Goal: Complete application form: Complete application form

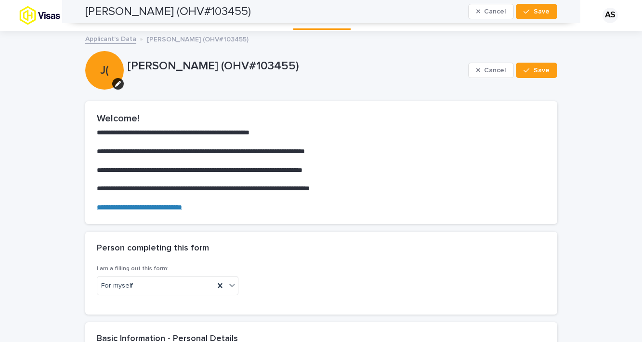
scroll to position [3494, 0]
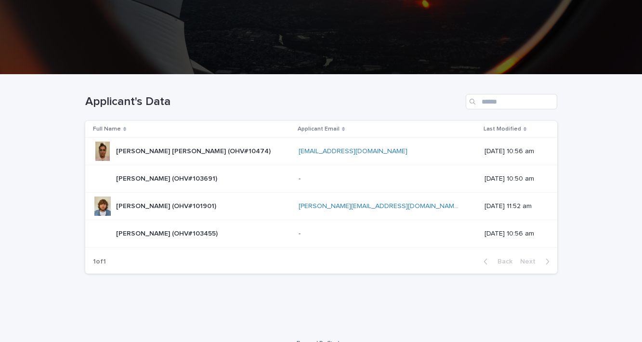
scroll to position [157, 0]
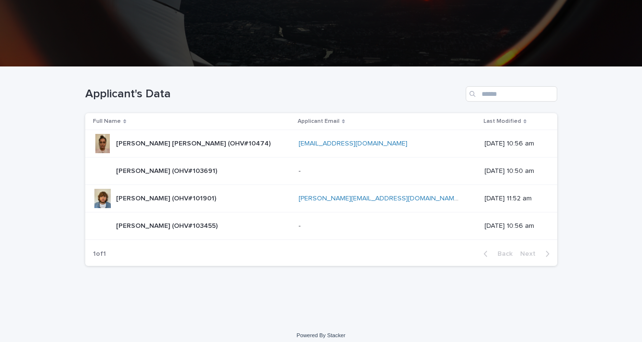
click at [202, 146] on p "[PERSON_NAME] [PERSON_NAME] (OHV#10474)" at bounding box center [194, 143] width 157 height 10
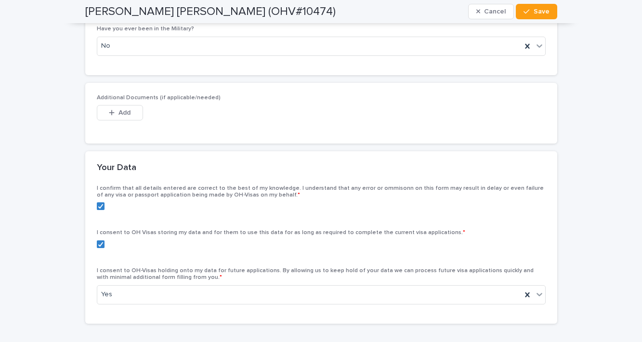
scroll to position [3967, 0]
click at [531, 16] on button "Save" at bounding box center [536, 11] width 41 height 15
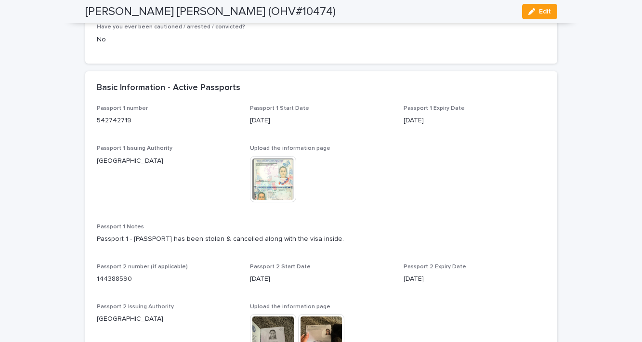
scroll to position [0, 0]
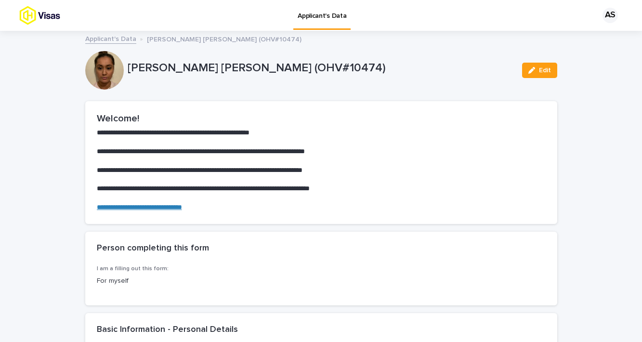
click at [123, 40] on link "Applicant's Data" at bounding box center [110, 38] width 51 height 11
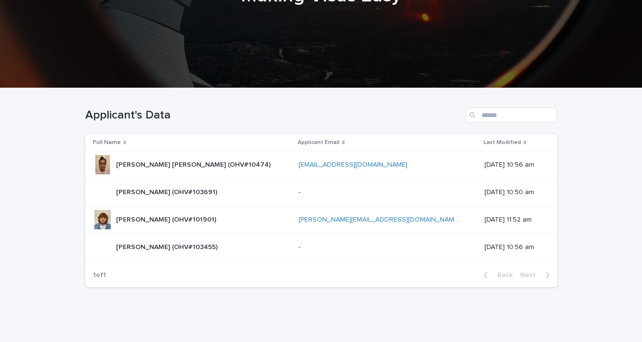
scroll to position [139, 0]
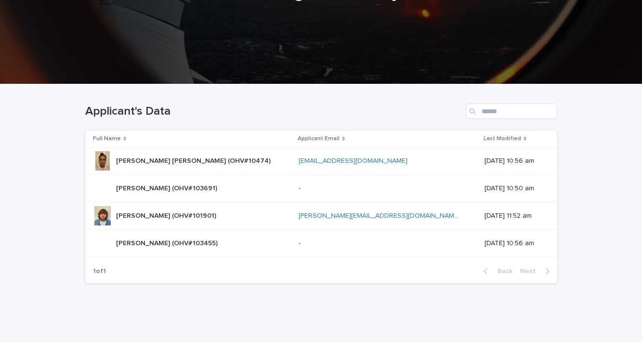
click at [214, 211] on p "[PERSON_NAME] (OHV#101901)" at bounding box center [167, 215] width 102 height 10
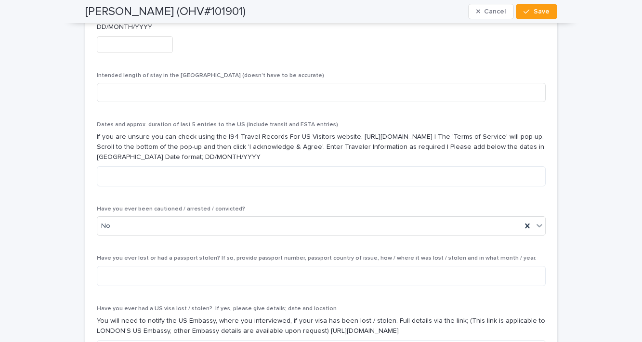
scroll to position [3315, 0]
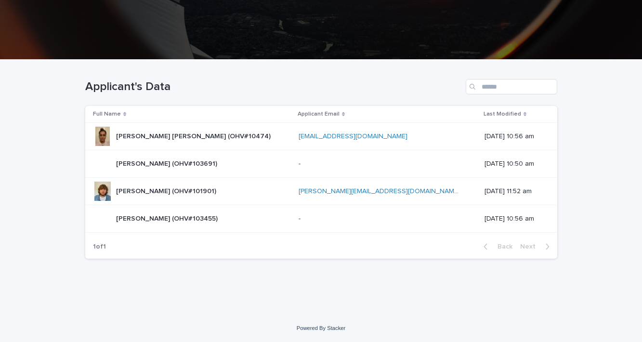
scroll to position [163, 0]
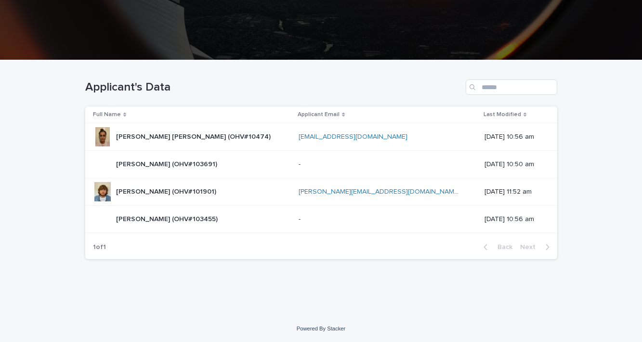
click at [162, 162] on p "[PERSON_NAME] (OHV#103691)" at bounding box center [167, 164] width 103 height 10
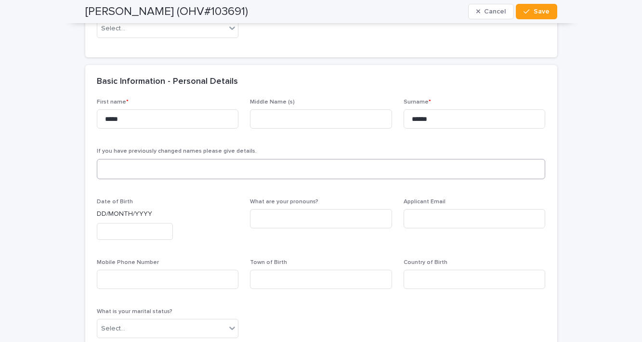
scroll to position [259, 0]
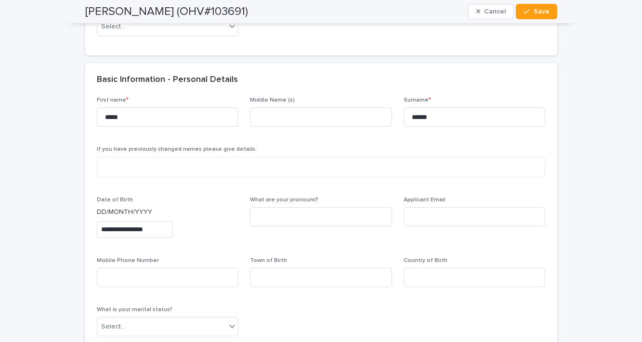
click at [159, 223] on input "**********" at bounding box center [135, 229] width 76 height 17
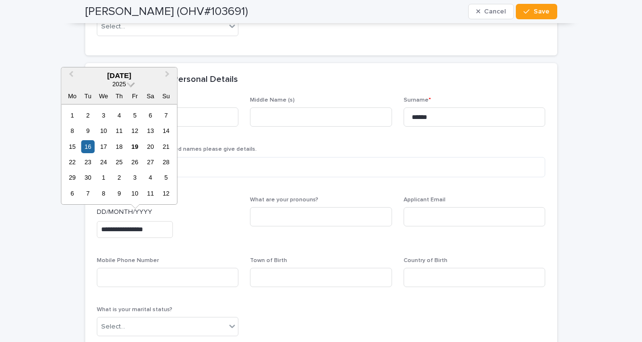
click at [130, 87] on span at bounding box center [131, 83] width 8 height 8
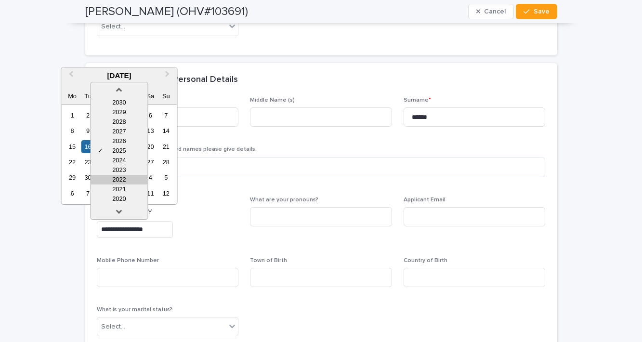
click at [130, 180] on div "2022" at bounding box center [119, 180] width 57 height 10
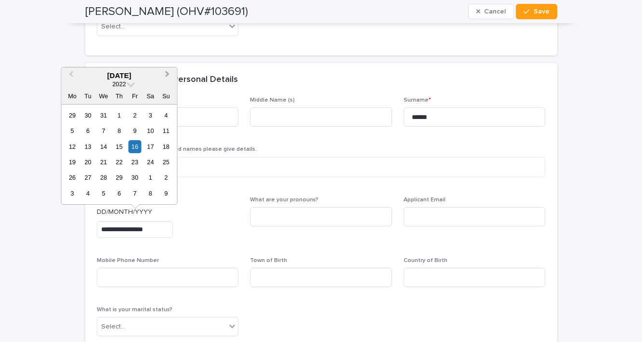
click at [170, 77] on button "Next Month" at bounding box center [168, 75] width 15 height 15
click at [105, 147] on div "16" at bounding box center [103, 146] width 13 height 13
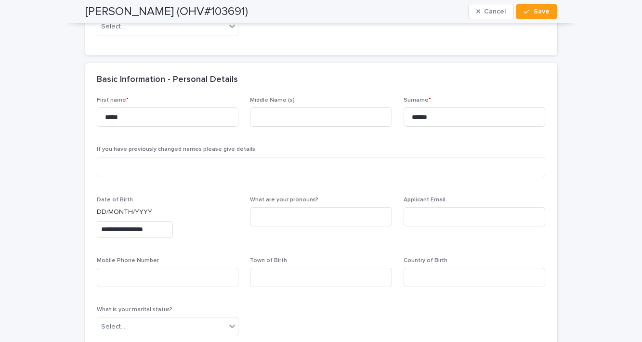
type input "**********"
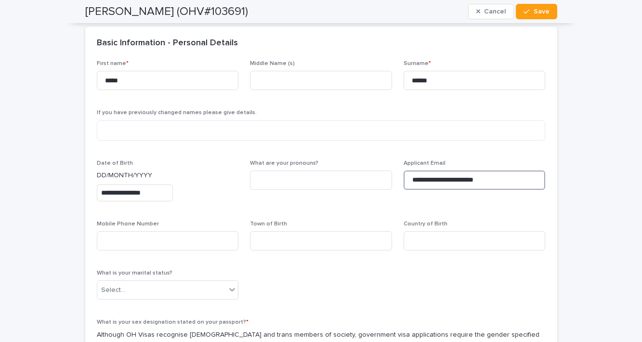
scroll to position [296, 0]
type input "**********"
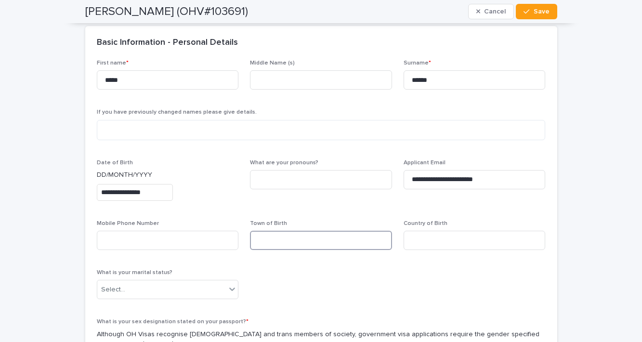
click at [289, 238] on input at bounding box center [321, 240] width 142 height 19
type input "******"
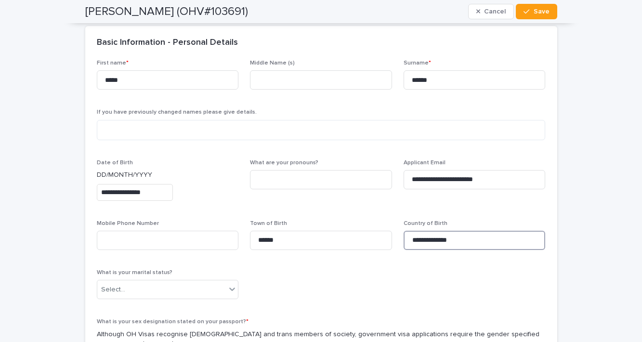
type input "**********"
click at [286, 300] on div "**********" at bounding box center [321, 319] width 449 height 518
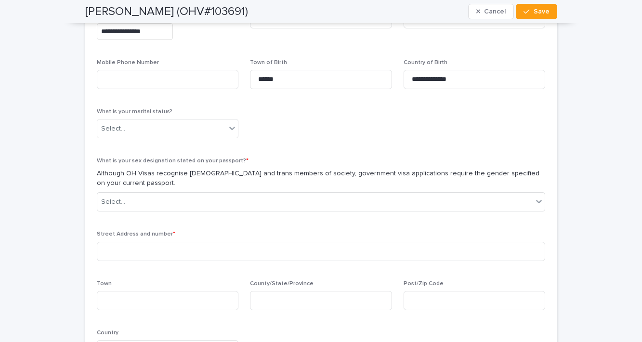
scroll to position [460, 0]
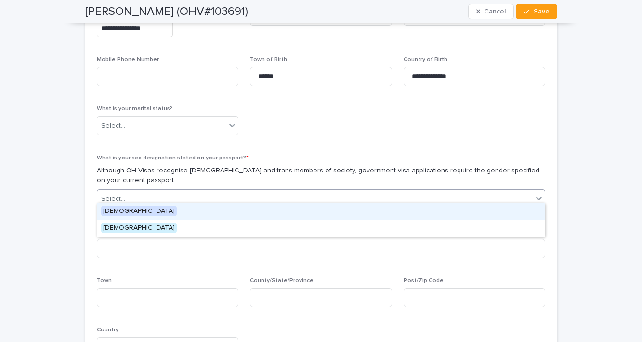
click at [235, 193] on div "Select..." at bounding box center [315, 199] width 436 height 16
click at [233, 211] on div "[DEMOGRAPHIC_DATA]" at bounding box center [321, 211] width 448 height 17
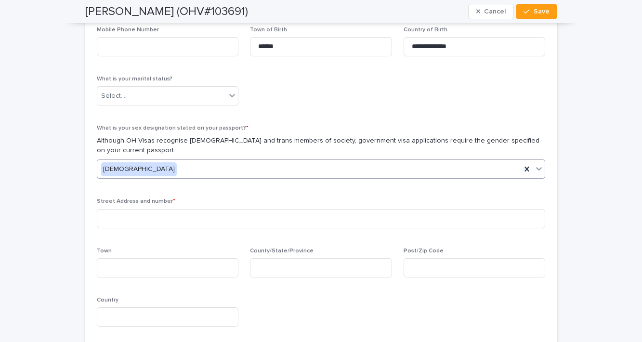
scroll to position [491, 0]
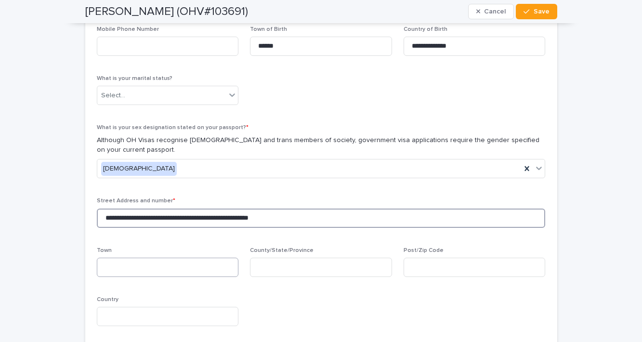
type input "**********"
click at [227, 258] on input at bounding box center [168, 267] width 142 height 19
type input "******"
type input "********"
drag, startPoint x: 298, startPoint y: 213, endPoint x: 101, endPoint y: 209, distance: 197.2
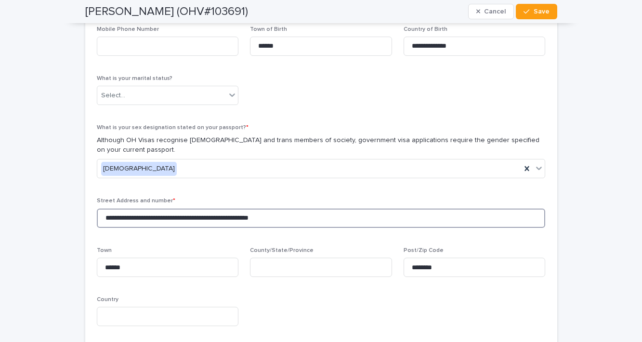
click at [101, 209] on input "**********" at bounding box center [321, 218] width 449 height 19
click at [372, 302] on div "**********" at bounding box center [321, 125] width 449 height 518
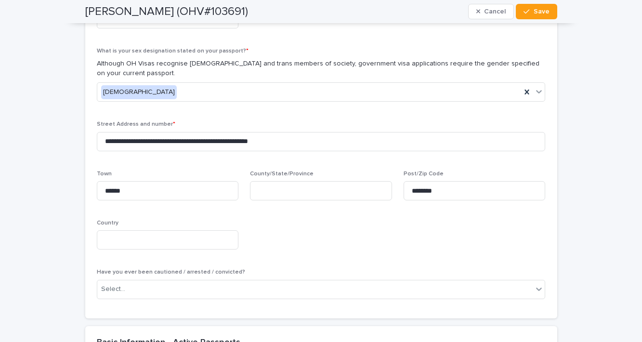
scroll to position [568, 0]
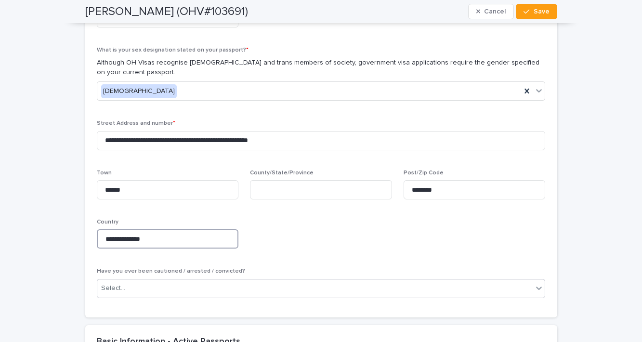
type input "**********"
click at [221, 280] on div "Select..." at bounding box center [315, 288] width 436 height 16
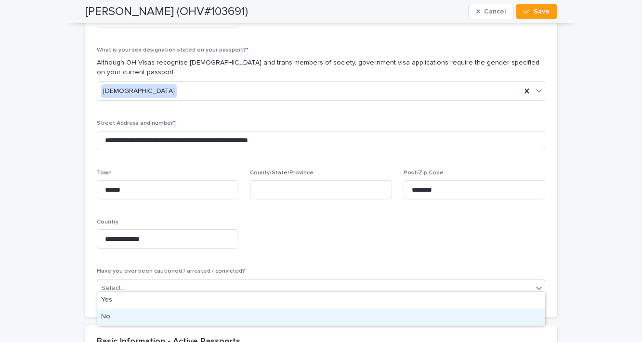
click at [223, 314] on div "No" at bounding box center [321, 317] width 448 height 17
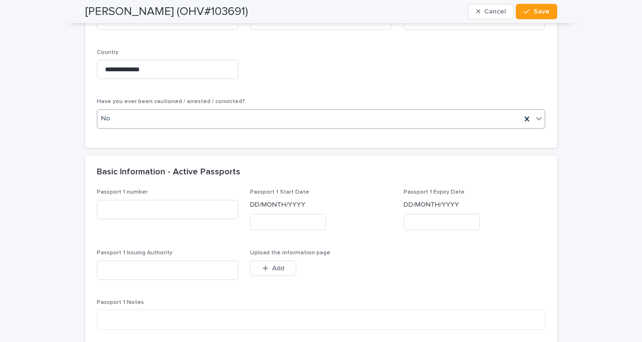
scroll to position [738, 0]
click at [193, 200] on input at bounding box center [168, 209] width 142 height 19
type input "*********"
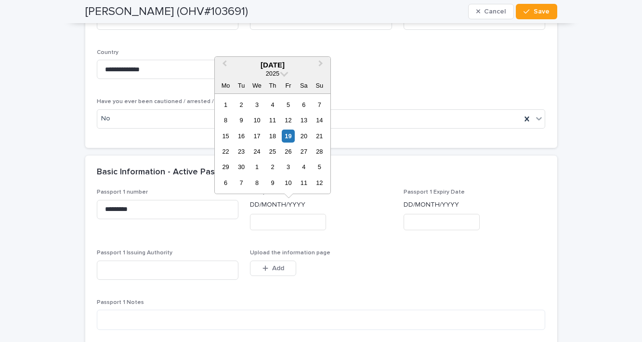
click at [288, 220] on input "text" at bounding box center [288, 222] width 76 height 17
click at [284, 77] on span at bounding box center [284, 72] width 8 height 8
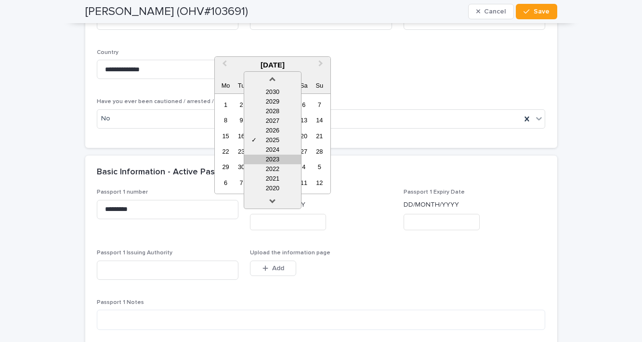
click at [281, 164] on div "2023" at bounding box center [272, 160] width 57 height 10
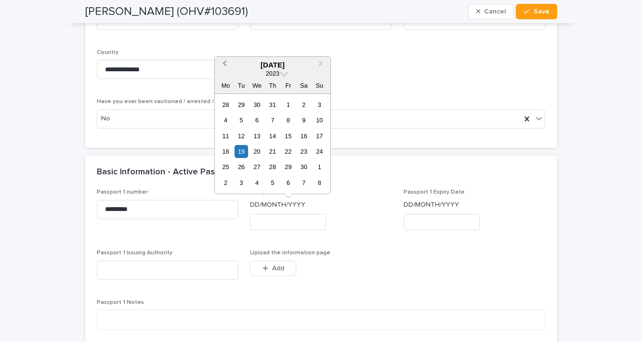
click at [225, 65] on span "Previous Month" at bounding box center [225, 64] width 0 height 13
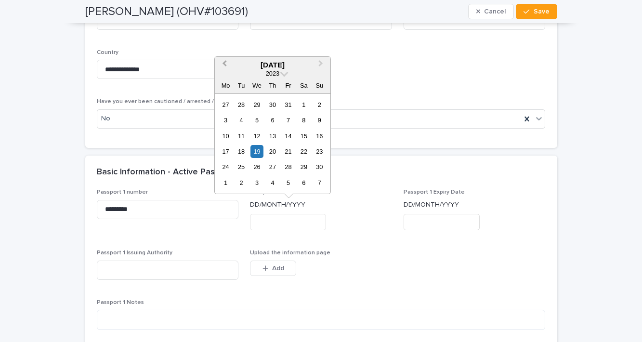
click at [225, 65] on span "Previous Month" at bounding box center [225, 64] width 0 height 13
click at [240, 135] on div "10" at bounding box center [241, 136] width 13 height 13
type input "**********"
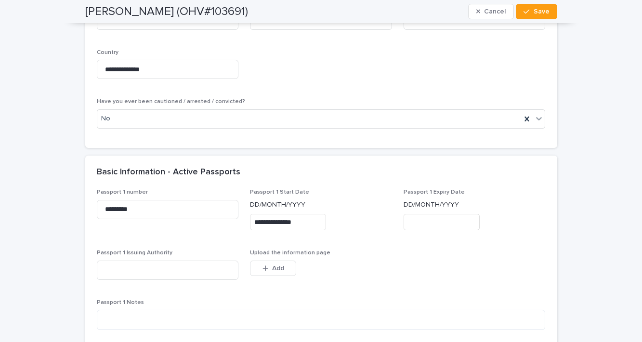
click at [441, 217] on input "text" at bounding box center [442, 222] width 76 height 17
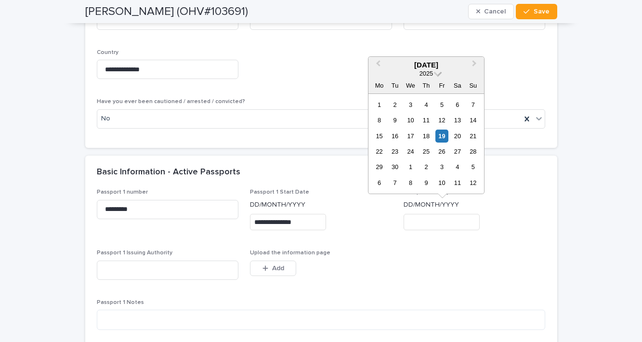
click at [436, 75] on span at bounding box center [438, 72] width 8 height 8
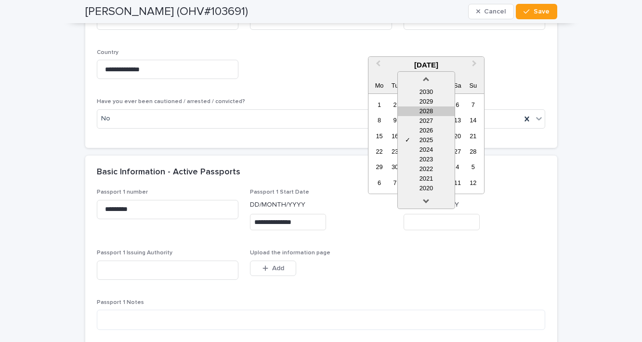
click at [438, 112] on div "2028" at bounding box center [426, 112] width 57 height 10
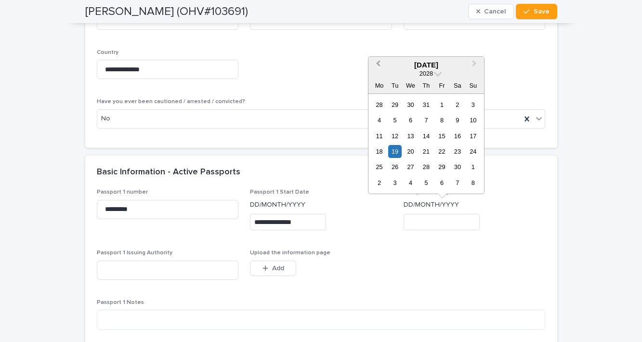
click at [378, 67] on span "Previous Month" at bounding box center [378, 64] width 0 height 13
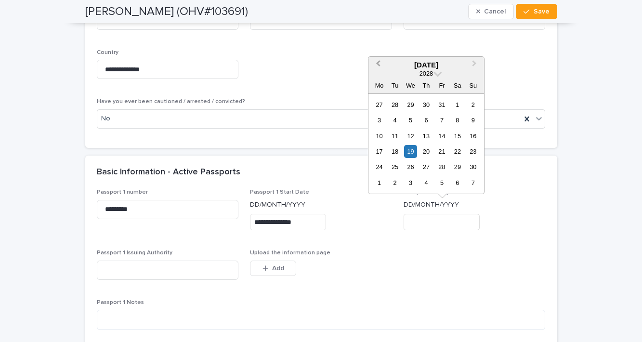
click at [378, 67] on span "Previous Month" at bounding box center [378, 64] width 0 height 13
click at [383, 136] on div "10" at bounding box center [379, 136] width 13 height 13
type input "**********"
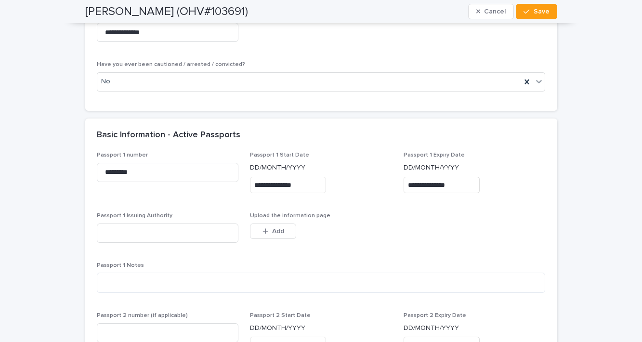
scroll to position [777, 0]
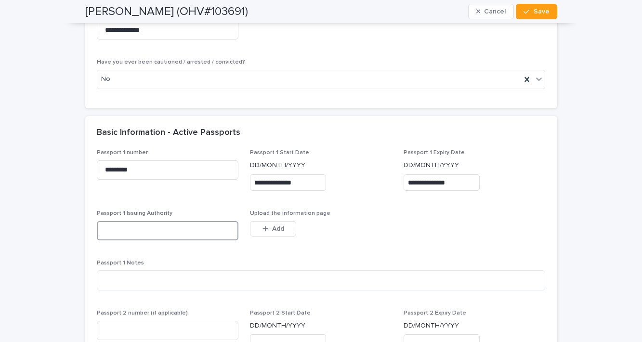
click at [226, 225] on input at bounding box center [168, 230] width 142 height 19
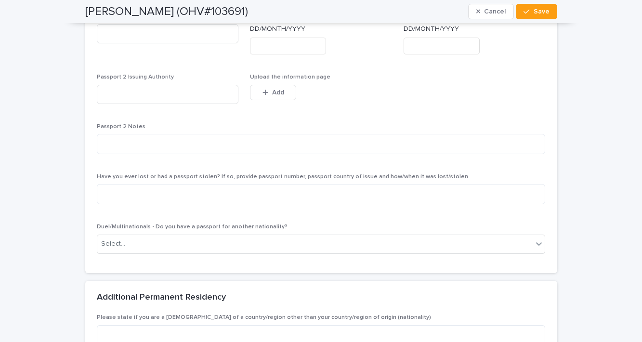
scroll to position [1079, 0]
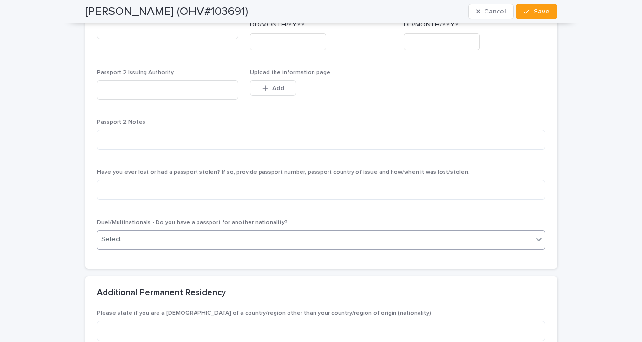
type input "****"
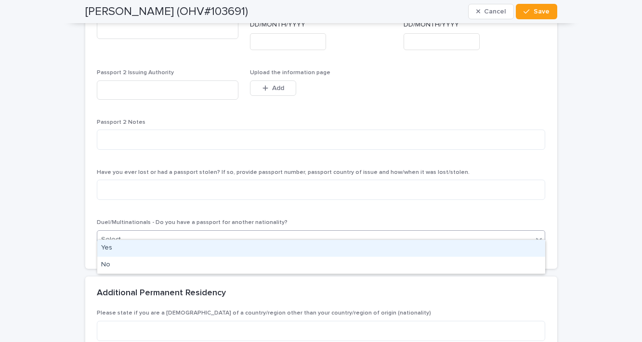
click at [216, 232] on div "Select..." at bounding box center [315, 240] width 436 height 16
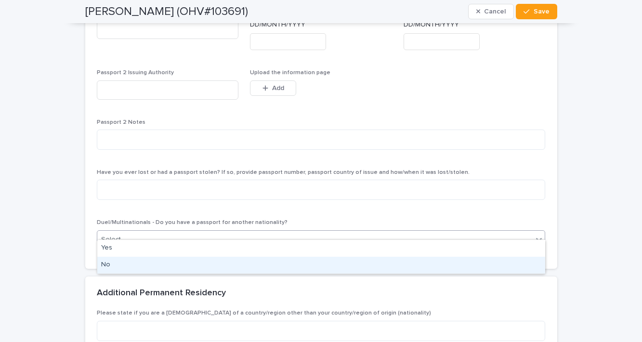
click at [212, 264] on div "No" at bounding box center [321, 265] width 448 height 17
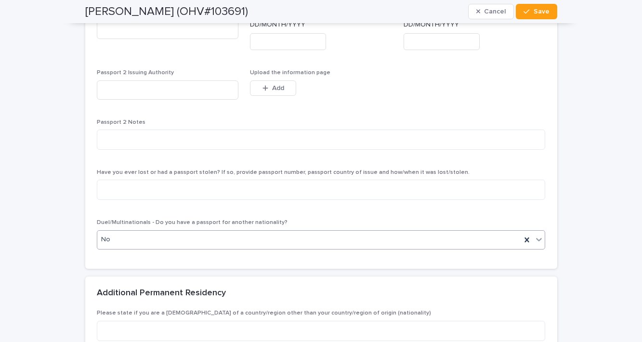
click at [245, 250] on div "**********" at bounding box center [321, 58] width 472 height 420
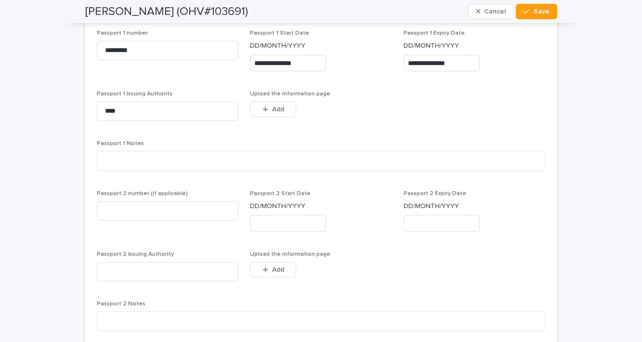
scroll to position [859, 0]
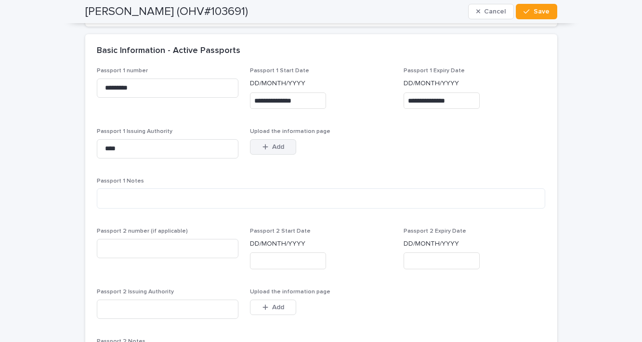
click at [269, 144] on div "button" at bounding box center [268, 147] width 10 height 7
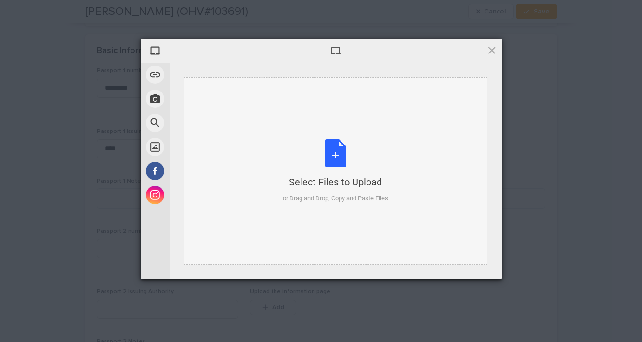
click at [325, 157] on div "Select Files to Upload or Drag and Drop, Copy and Paste Files" at bounding box center [336, 171] width 106 height 64
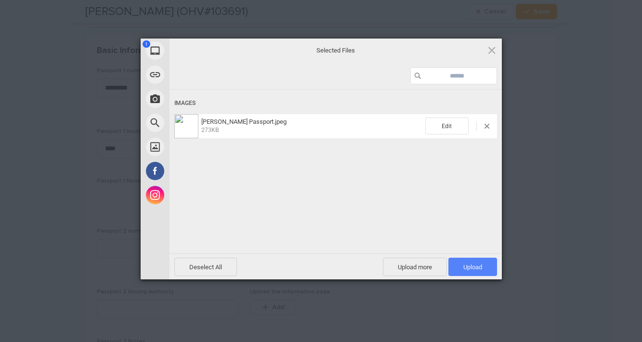
click at [481, 271] on span "Upload 1" at bounding box center [473, 267] width 49 height 18
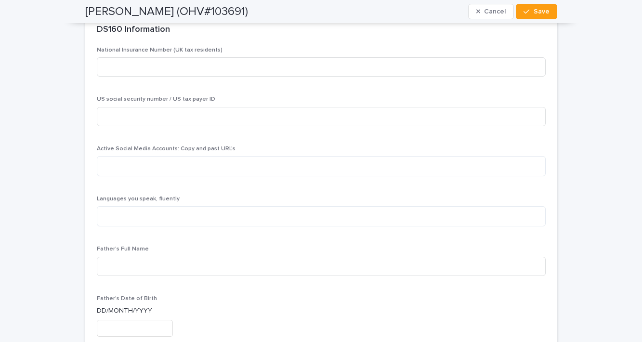
scroll to position [2151, 0]
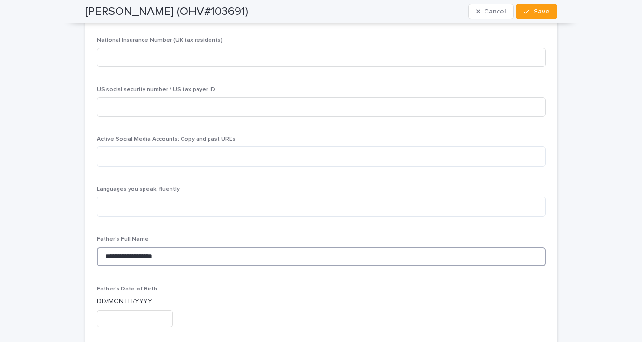
type input "**********"
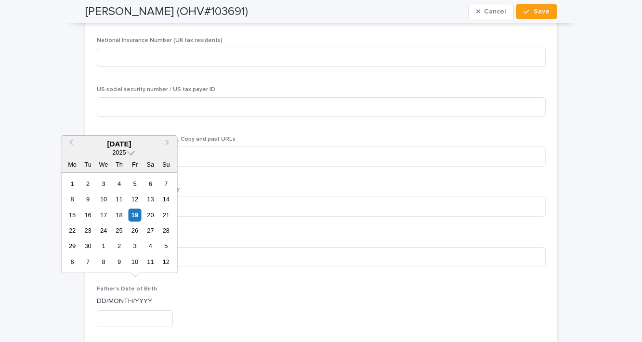
click at [132, 151] on span at bounding box center [131, 151] width 8 height 8
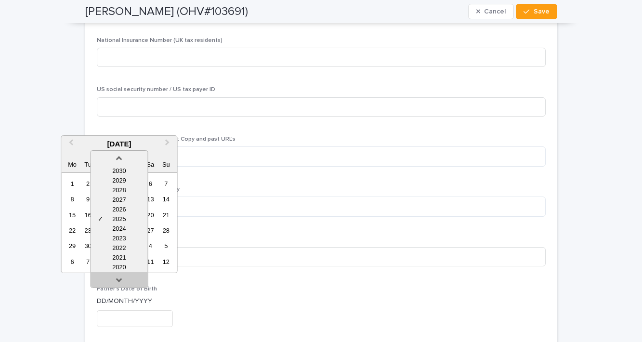
click at [131, 277] on div at bounding box center [119, 279] width 57 height 15
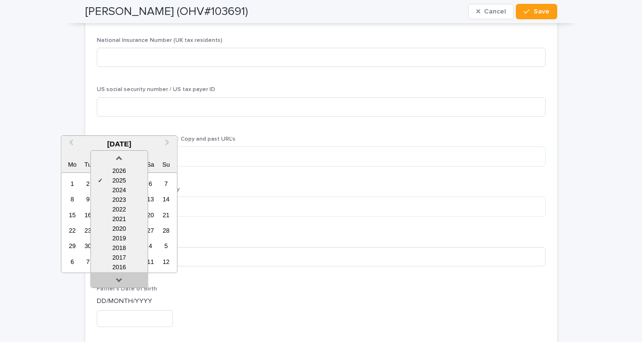
click at [131, 277] on div at bounding box center [119, 279] width 57 height 15
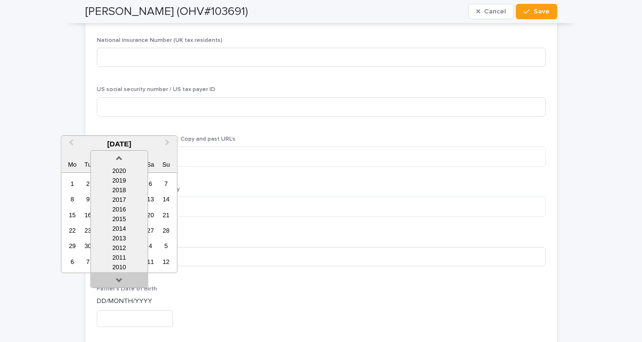
click at [131, 277] on div at bounding box center [119, 279] width 57 height 15
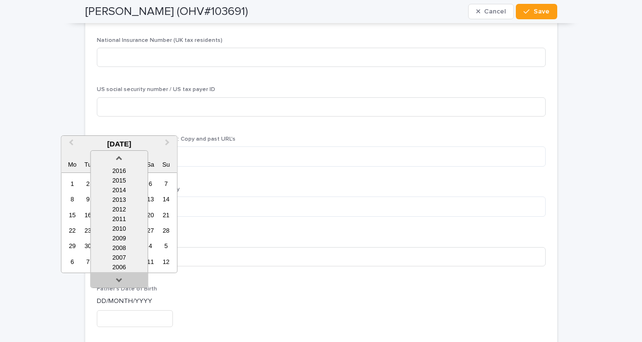
click at [131, 277] on div at bounding box center [119, 279] width 57 height 15
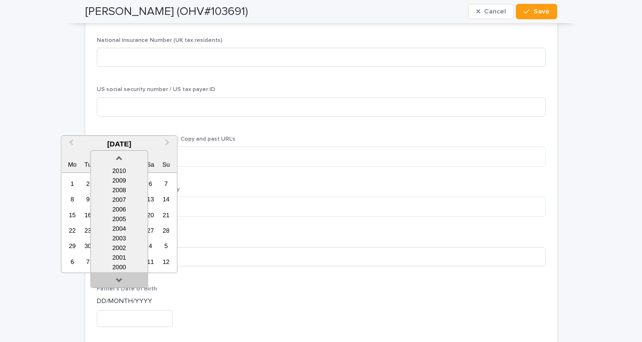
click at [131, 277] on div at bounding box center [119, 279] width 57 height 15
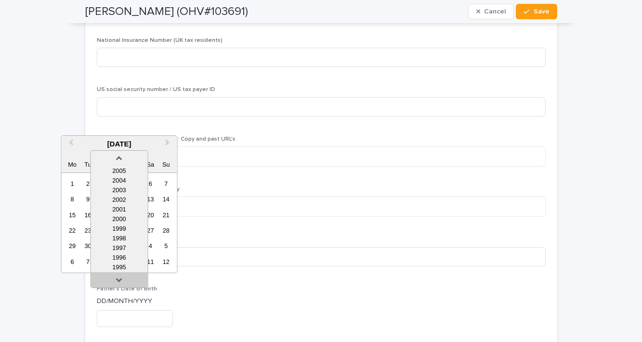
click at [131, 277] on div at bounding box center [119, 279] width 57 height 15
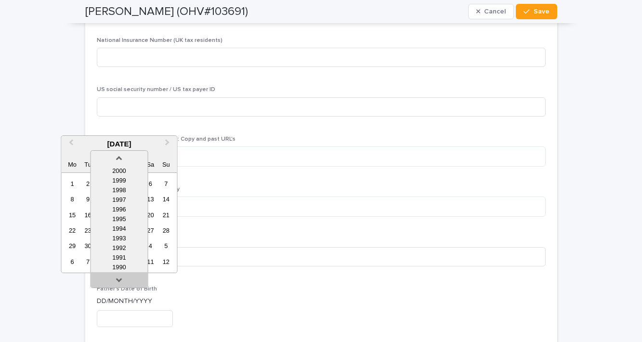
click at [131, 277] on div at bounding box center [119, 279] width 57 height 15
click at [130, 252] on div "1988" at bounding box center [119, 248] width 57 height 10
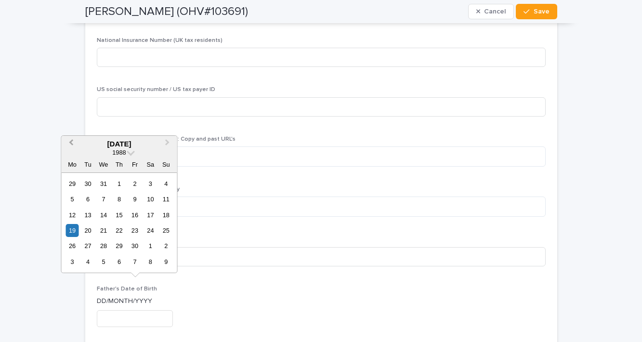
click at [71, 144] on span "Previous Month" at bounding box center [71, 143] width 0 height 13
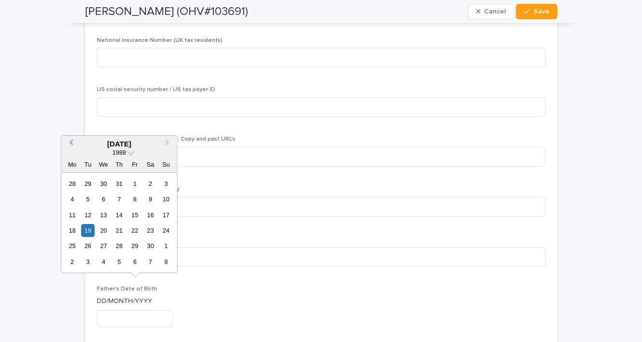
click at [71, 144] on span "Previous Month" at bounding box center [71, 143] width 0 height 13
click at [105, 183] on div "2" at bounding box center [103, 183] width 13 height 13
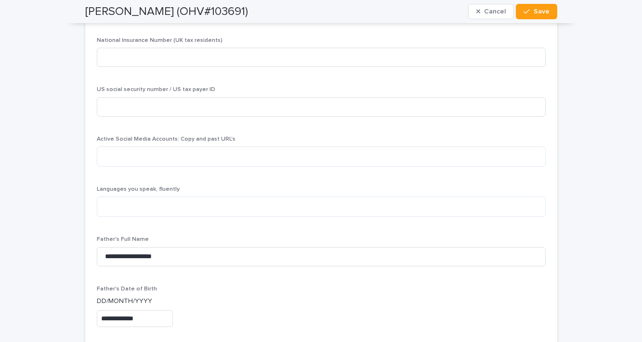
type input "**********"
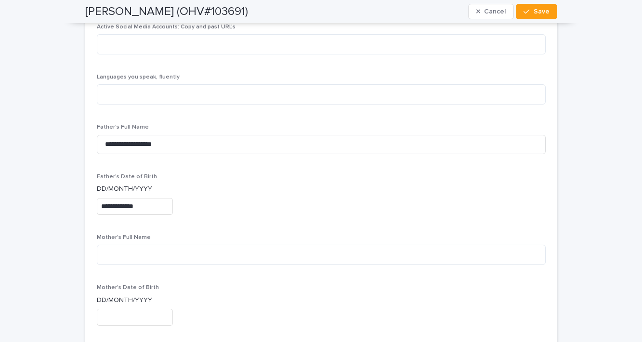
scroll to position [2269, 0]
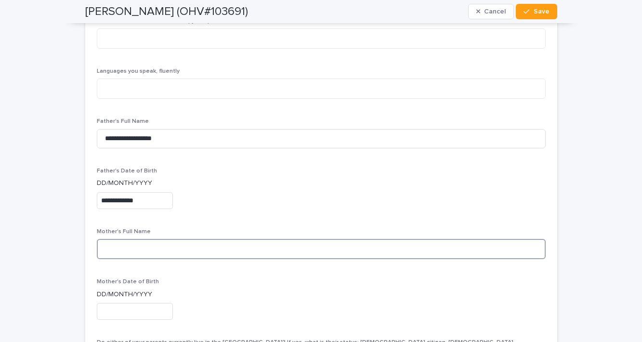
click at [217, 239] on textarea at bounding box center [321, 249] width 449 height 20
type textarea "**********"
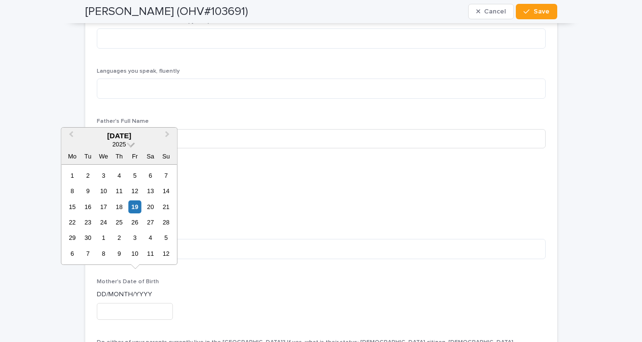
click at [131, 145] on span at bounding box center [131, 143] width 8 height 8
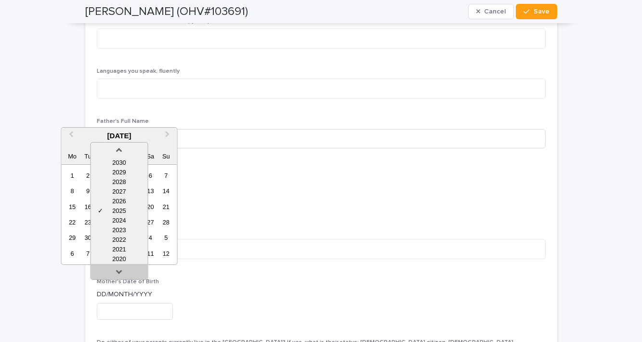
click at [124, 277] on link at bounding box center [118, 273] width 15 height 15
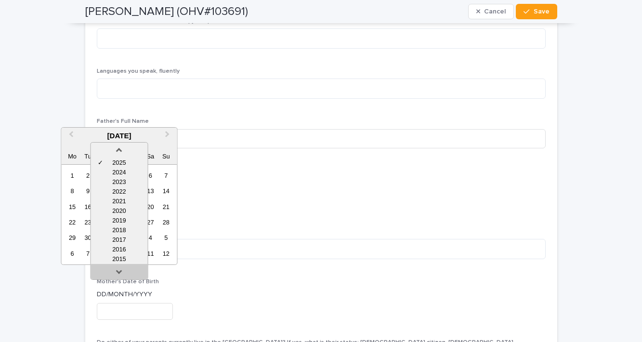
click at [124, 277] on link at bounding box center [118, 273] width 15 height 15
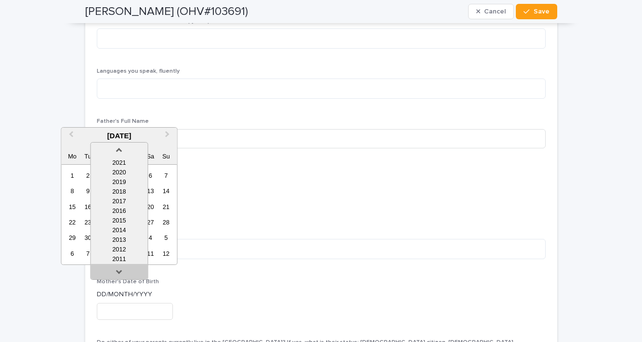
click at [124, 277] on link at bounding box center [118, 273] width 15 height 15
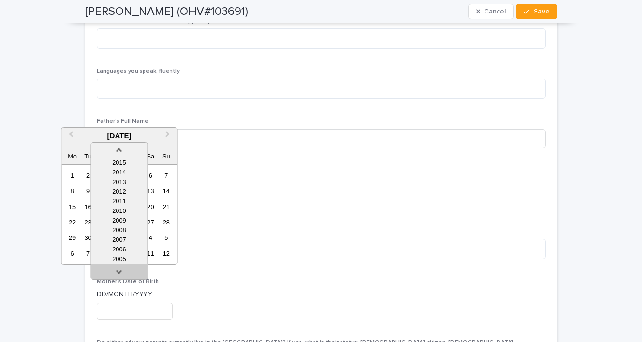
click at [124, 277] on link at bounding box center [118, 273] width 15 height 15
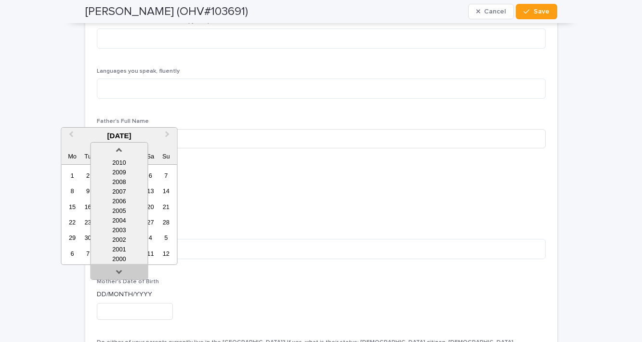
click at [124, 277] on link at bounding box center [118, 273] width 15 height 15
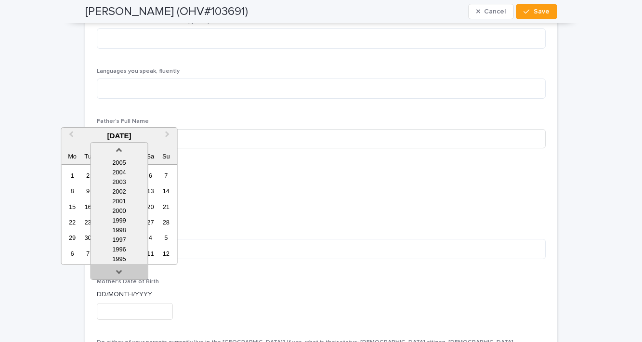
click at [124, 277] on link at bounding box center [118, 273] width 15 height 15
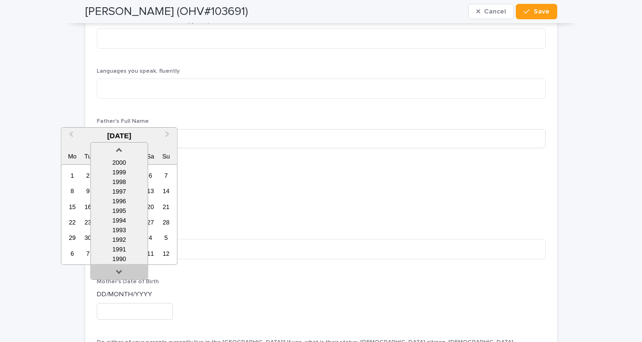
click at [124, 277] on link at bounding box center [118, 273] width 15 height 15
click at [124, 257] on div "1986" at bounding box center [119, 259] width 57 height 10
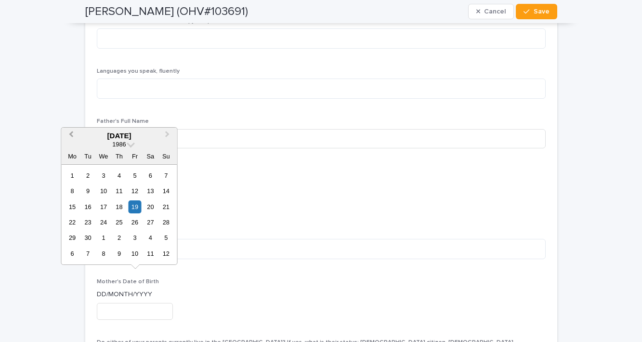
click at [71, 137] on span "Previous Month" at bounding box center [71, 135] width 0 height 13
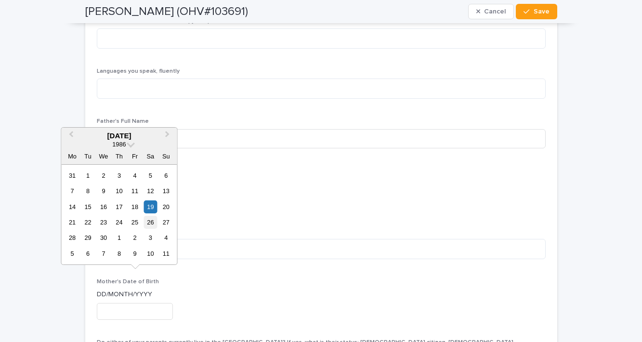
click at [154, 226] on div "26" at bounding box center [150, 222] width 13 height 13
type input "**********"
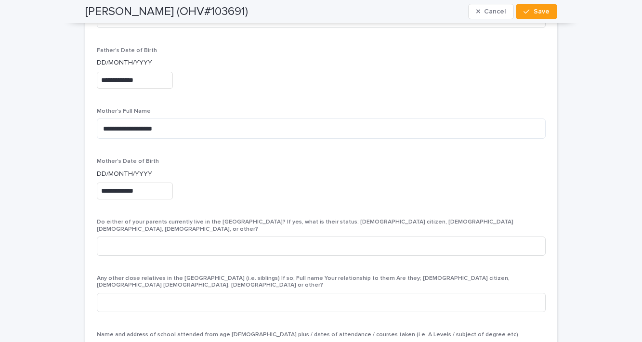
scroll to position [2391, 0]
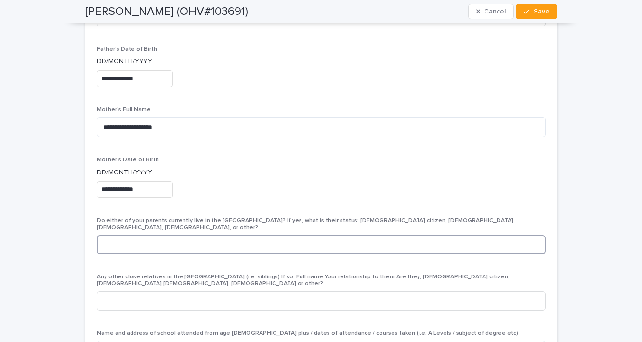
click at [396, 235] on input at bounding box center [321, 244] width 449 height 19
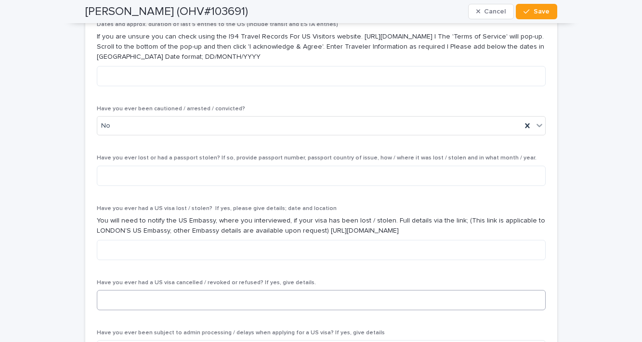
type input "*"
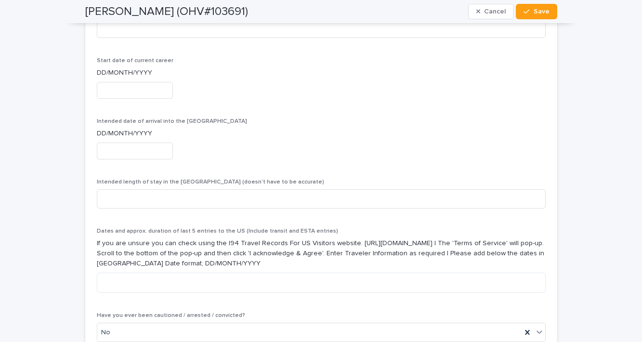
scroll to position [2914, 0]
drag, startPoint x: 351, startPoint y: 196, endPoint x: 482, endPoint y: 199, distance: 131.1
click at [482, 238] on p "If you are unsure you can check using the I94 Travel Records For US Visitors we…" at bounding box center [321, 253] width 449 height 30
copy p "[URL][DOMAIN_NAME]"
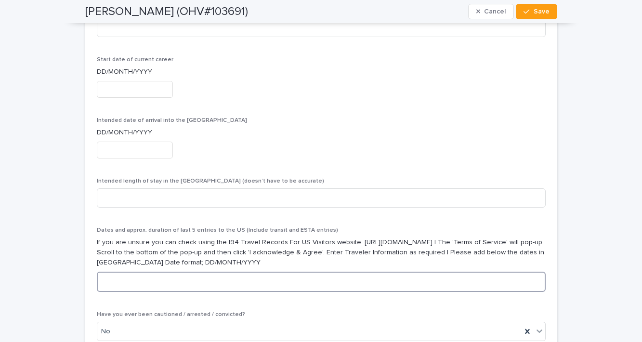
click at [263, 272] on textarea at bounding box center [321, 282] width 449 height 20
paste textarea "**********"
drag, startPoint x: 147, startPoint y: 239, endPoint x: 91, endPoint y: 239, distance: 56.9
click at [91, 239] on div "**********" at bounding box center [321, 54] width 472 height 1560
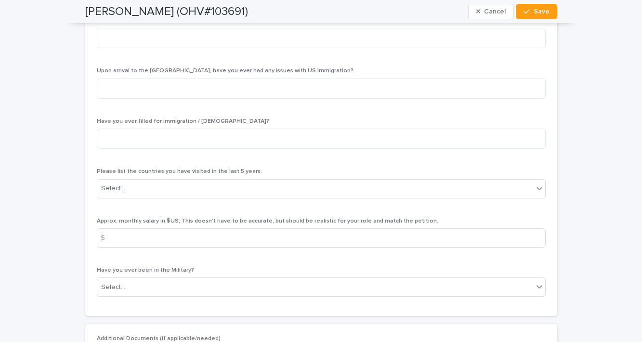
scroll to position [3433, 0]
type textarea "**********"
click at [337, 180] on div "Select..." at bounding box center [315, 188] width 436 height 16
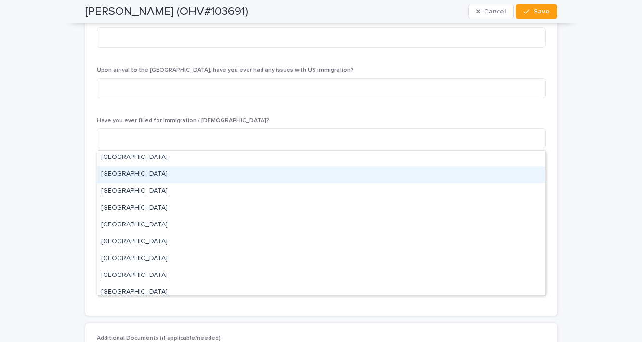
scroll to position [222, 0]
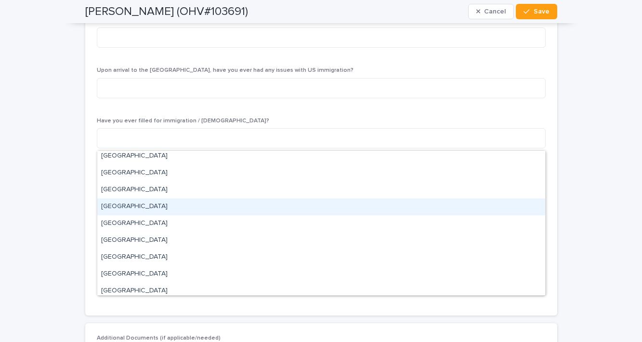
click at [224, 202] on div "[GEOGRAPHIC_DATA]" at bounding box center [321, 207] width 448 height 17
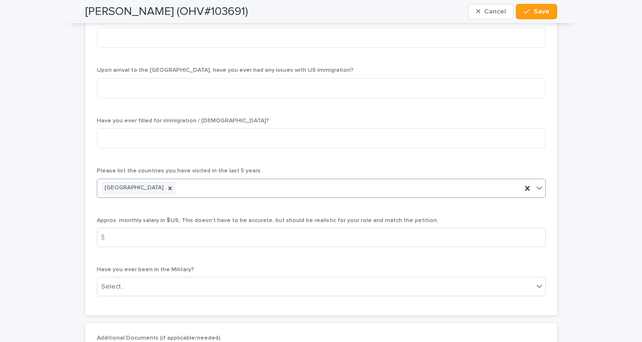
click at [386, 180] on div "[GEOGRAPHIC_DATA]" at bounding box center [309, 188] width 425 height 17
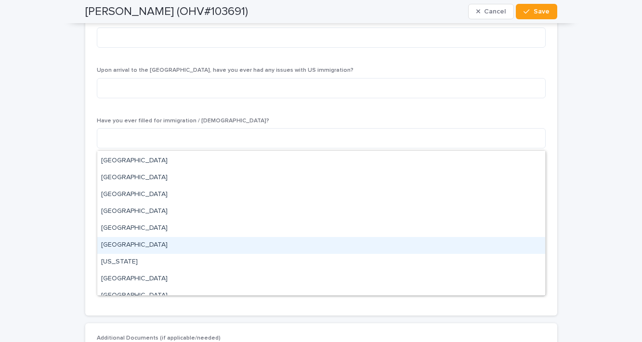
scroll to position [944, 0]
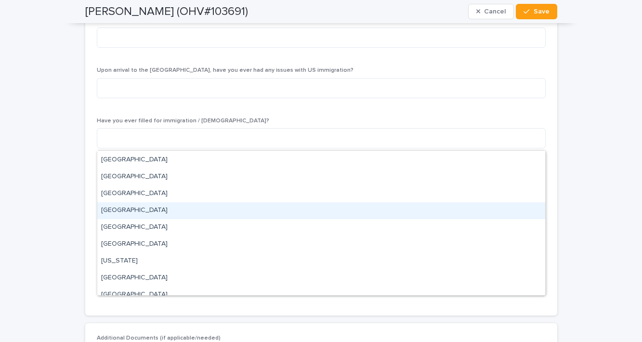
click at [212, 211] on div "[GEOGRAPHIC_DATA]" at bounding box center [321, 210] width 448 height 17
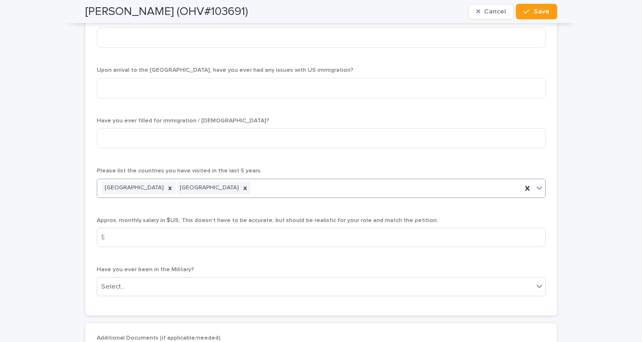
click at [223, 180] on div "[GEOGRAPHIC_DATA] [GEOGRAPHIC_DATA]" at bounding box center [309, 188] width 425 height 17
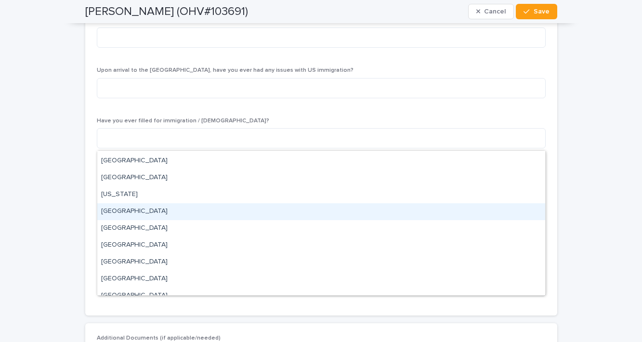
scroll to position [997, 0]
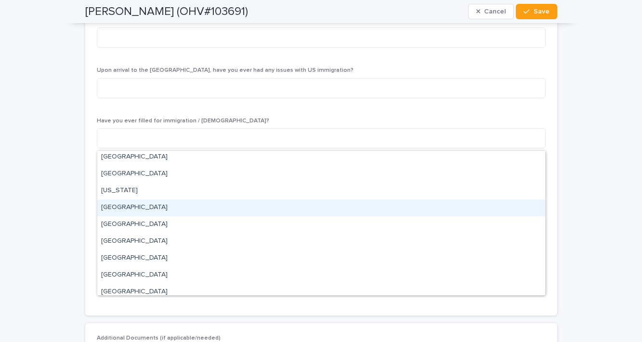
click at [181, 210] on div "[GEOGRAPHIC_DATA]" at bounding box center [321, 208] width 448 height 17
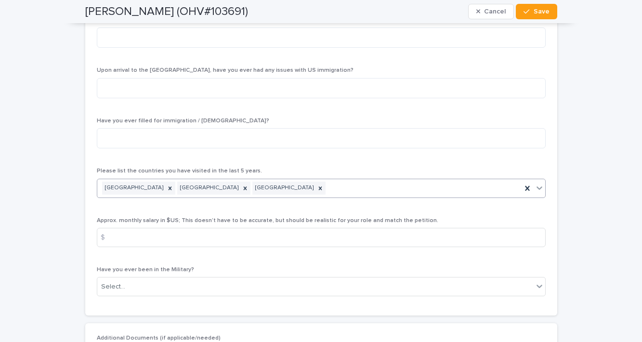
click at [225, 180] on div "[GEOGRAPHIC_DATA] [GEOGRAPHIC_DATA] [GEOGRAPHIC_DATA]" at bounding box center [309, 188] width 425 height 17
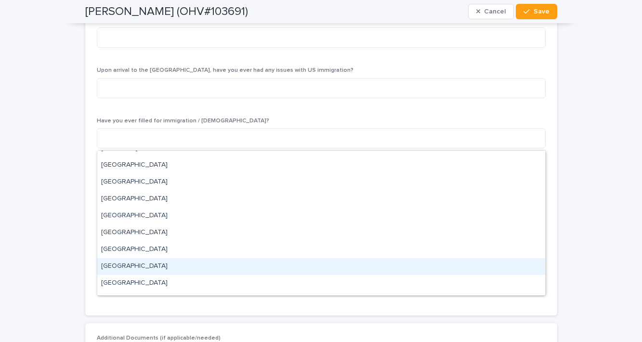
scroll to position [1034, 0]
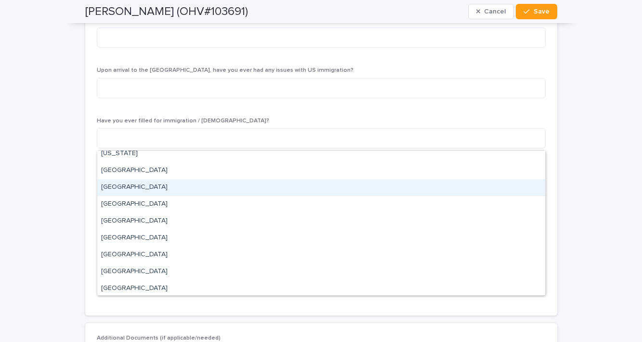
click at [198, 189] on div "[GEOGRAPHIC_DATA]" at bounding box center [321, 187] width 448 height 17
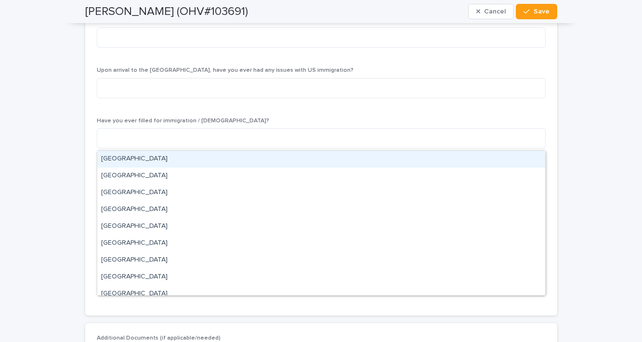
click at [267, 180] on div "[GEOGRAPHIC_DATA] [GEOGRAPHIC_DATA] [GEOGRAPHIC_DATA] [GEOGRAPHIC_DATA]" at bounding box center [309, 188] width 425 height 17
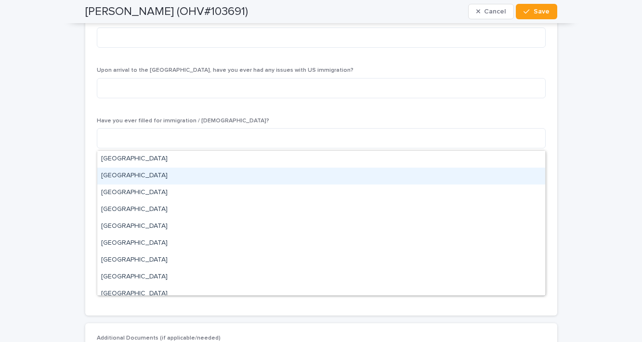
click at [201, 181] on div "[GEOGRAPHIC_DATA]" at bounding box center [321, 176] width 448 height 17
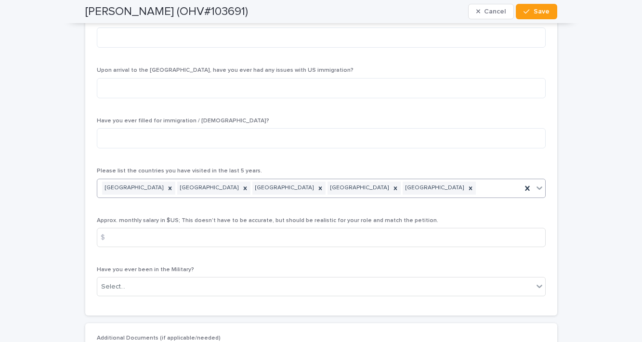
click at [311, 180] on div "[GEOGRAPHIC_DATA] [GEOGRAPHIC_DATA] [GEOGRAPHIC_DATA] [GEOGRAPHIC_DATA] [GEOGRA…" at bounding box center [309, 188] width 425 height 17
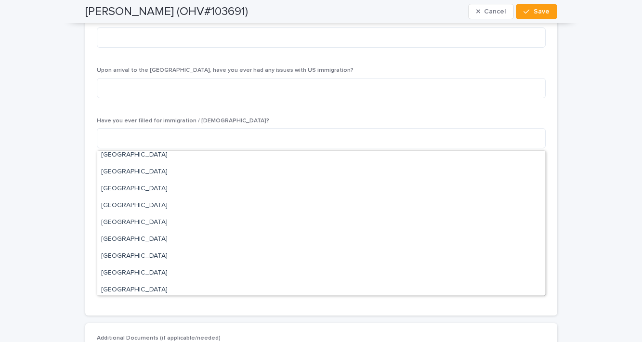
scroll to position [3007, 0]
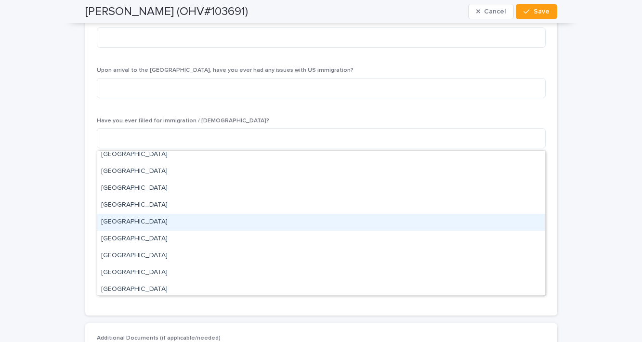
click at [197, 224] on div "[GEOGRAPHIC_DATA]" at bounding box center [321, 222] width 448 height 17
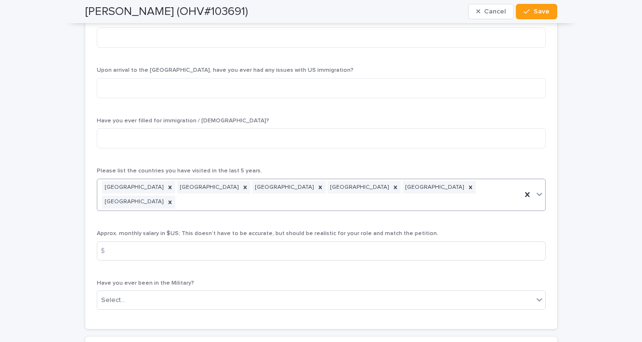
click at [388, 179] on div "[GEOGRAPHIC_DATA] [GEOGRAPHIC_DATA] [GEOGRAPHIC_DATA] [GEOGRAPHIC_DATA] [GEOGRA…" at bounding box center [309, 195] width 425 height 32
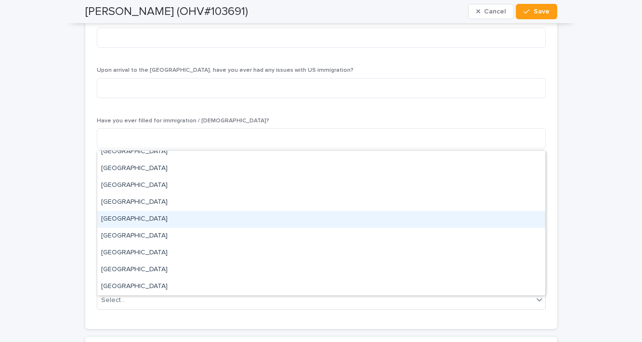
scroll to position [3094, 0]
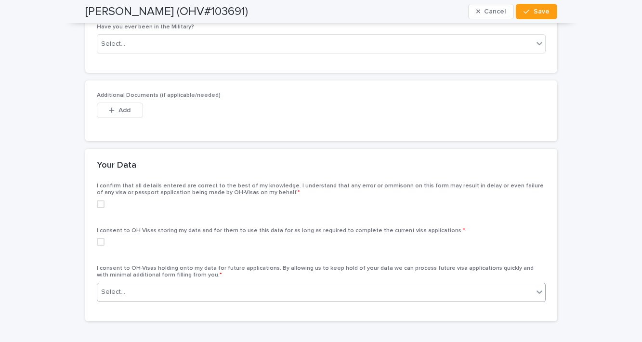
scroll to position [3689, 0]
click at [351, 285] on div "Select..." at bounding box center [315, 293] width 436 height 16
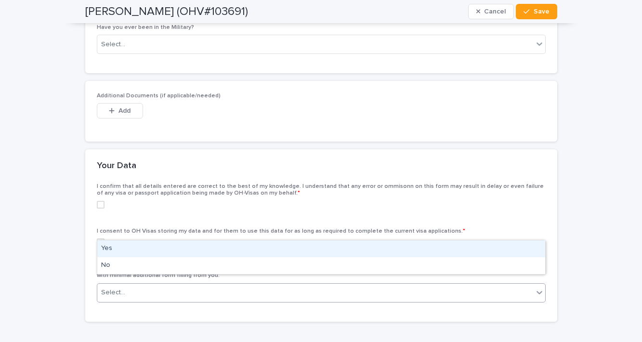
click at [325, 252] on div "Yes" at bounding box center [321, 248] width 448 height 17
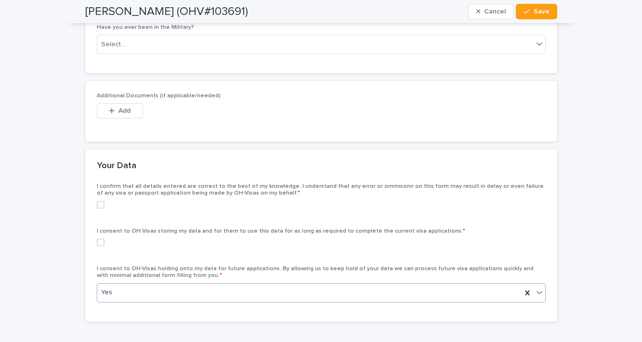
click at [100, 201] on span at bounding box center [101, 205] width 8 height 8
click at [103, 239] on span at bounding box center [101, 243] width 8 height 8
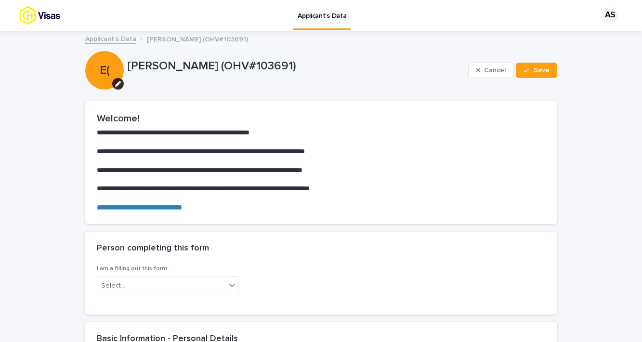
scroll to position [0, 0]
click at [548, 70] on span "Save" at bounding box center [542, 70] width 16 height 7
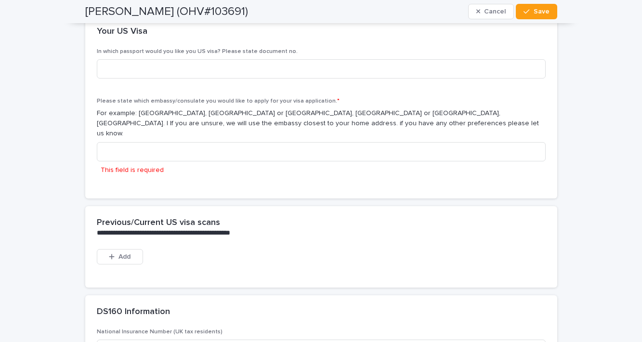
scroll to position [1884, 0]
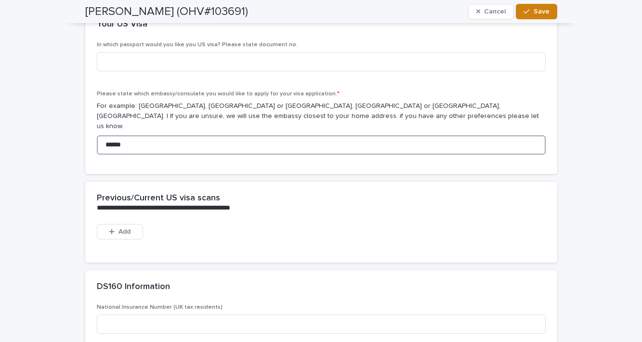
type input "******"
click at [546, 11] on span "Save" at bounding box center [542, 11] width 16 height 7
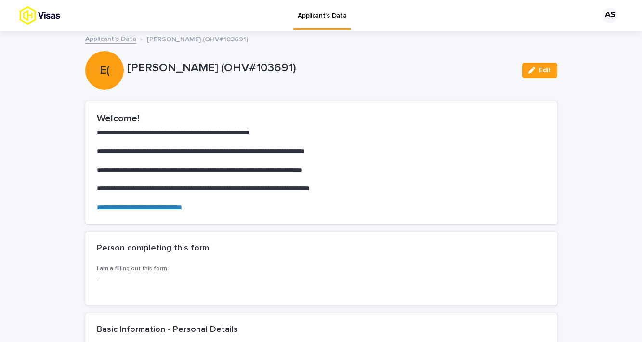
scroll to position [0, 0]
click at [120, 38] on link "Applicant's Data" at bounding box center [110, 38] width 51 height 11
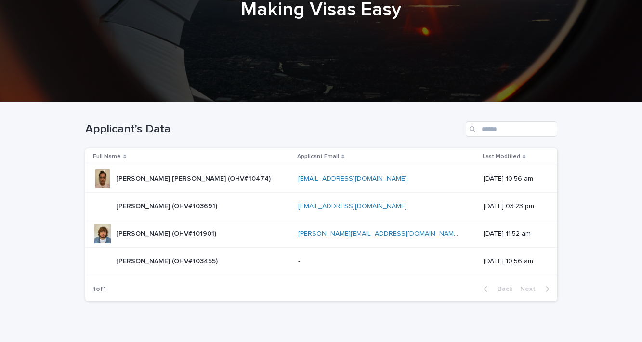
scroll to position [122, 0]
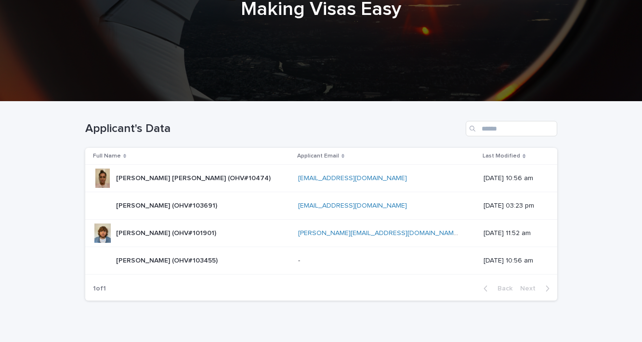
click at [174, 258] on p "[PERSON_NAME] (OHV#103455)" at bounding box center [168, 260] width 104 height 10
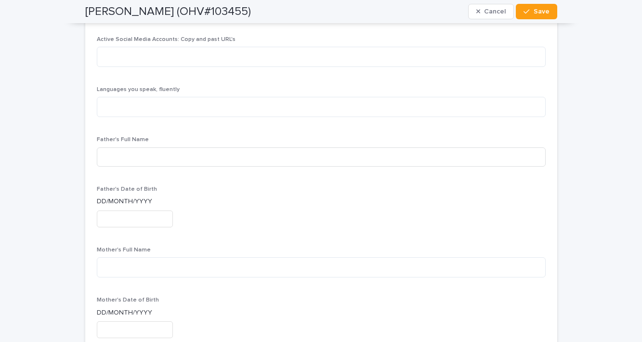
scroll to position [2308, 0]
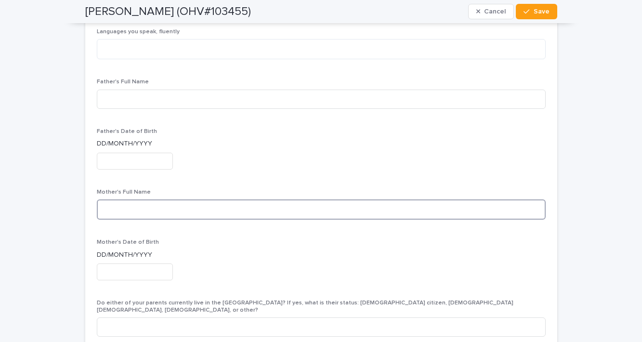
click at [169, 200] on textarea at bounding box center [321, 210] width 449 height 20
type textarea "**********"
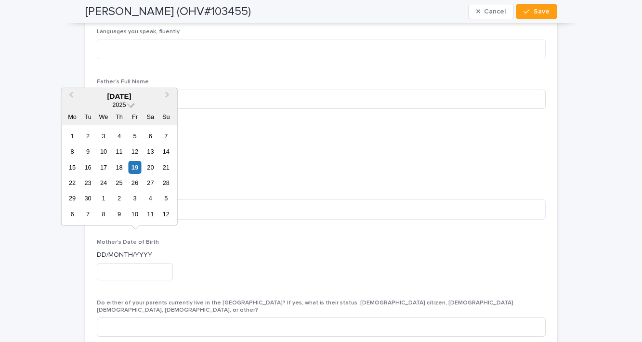
click at [131, 107] on span at bounding box center [131, 104] width 8 height 8
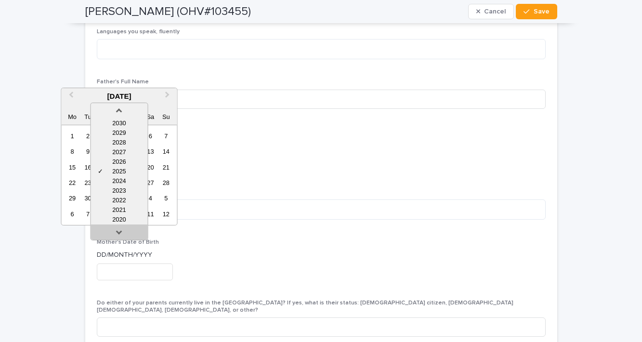
click at [121, 232] on link at bounding box center [118, 233] width 15 height 15
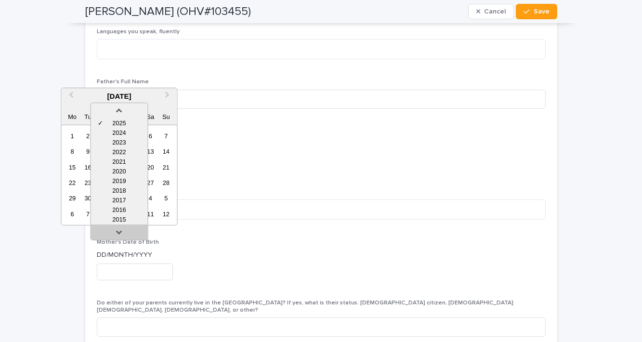
click at [121, 232] on link at bounding box center [118, 233] width 15 height 15
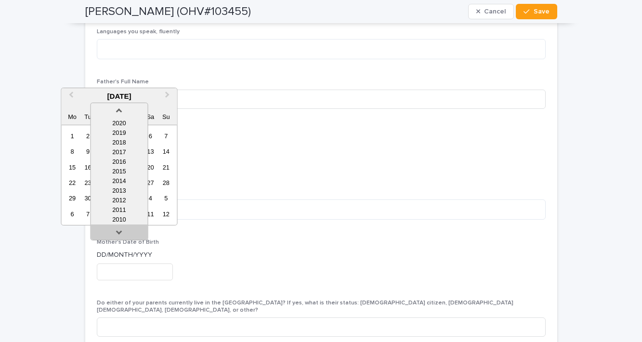
click at [121, 232] on link at bounding box center [118, 233] width 15 height 15
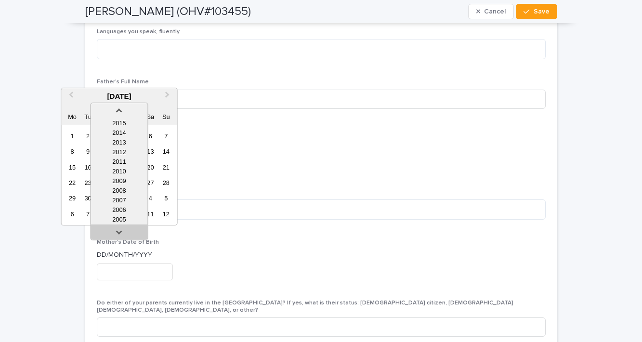
click at [121, 232] on link at bounding box center [118, 233] width 15 height 15
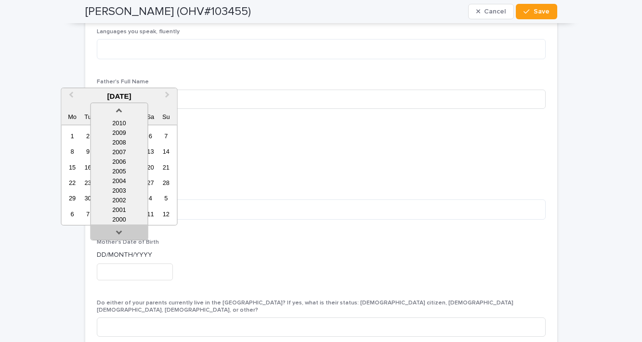
click at [121, 232] on link at bounding box center [118, 233] width 15 height 15
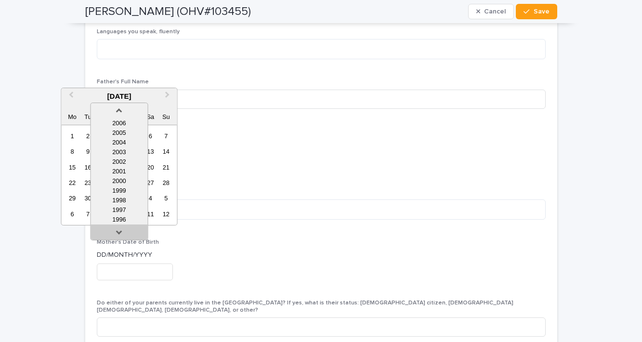
click at [121, 232] on link at bounding box center [118, 233] width 15 height 15
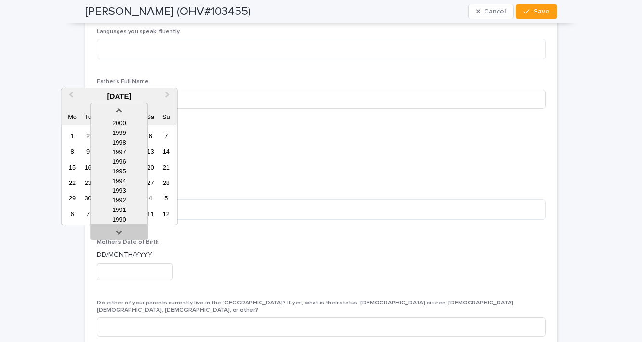
click at [121, 232] on link at bounding box center [118, 233] width 15 height 15
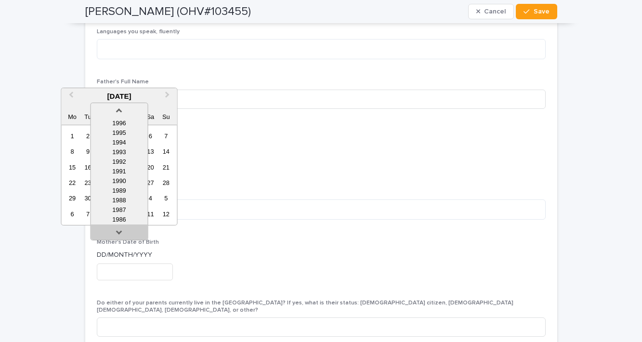
click at [121, 232] on link at bounding box center [118, 233] width 15 height 15
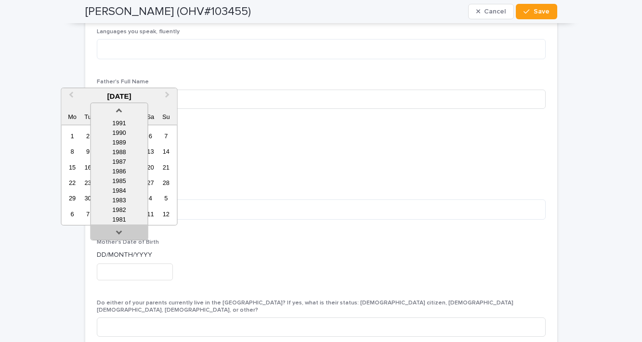
click at [121, 232] on link at bounding box center [118, 233] width 15 height 15
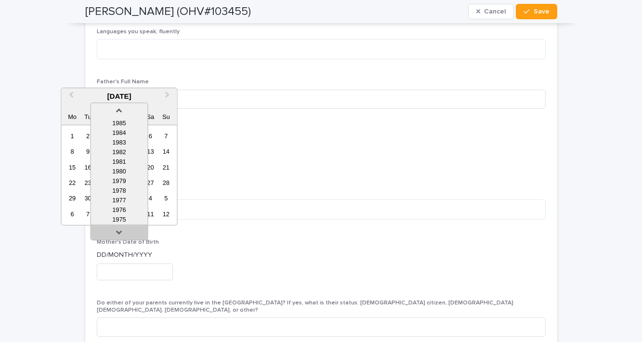
click at [121, 232] on link at bounding box center [118, 233] width 15 height 15
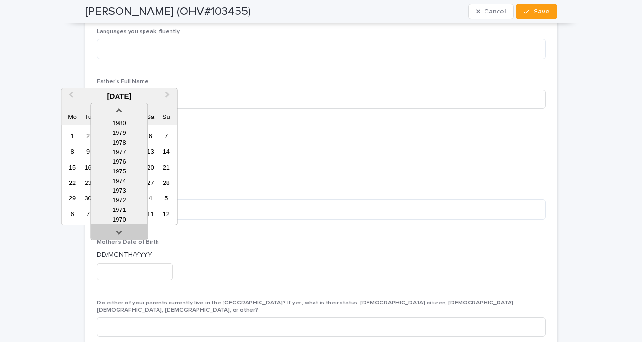
click at [121, 232] on link at bounding box center [118, 233] width 15 height 15
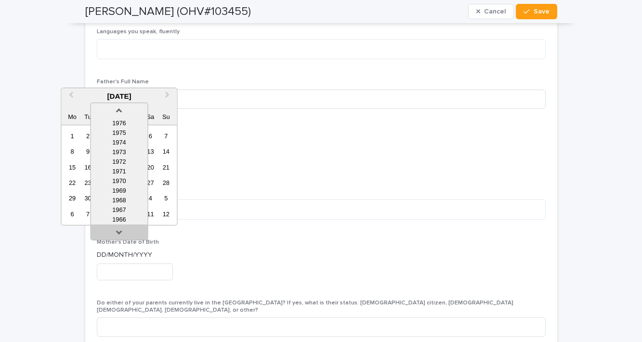
click at [121, 232] on link at bounding box center [118, 233] width 15 height 15
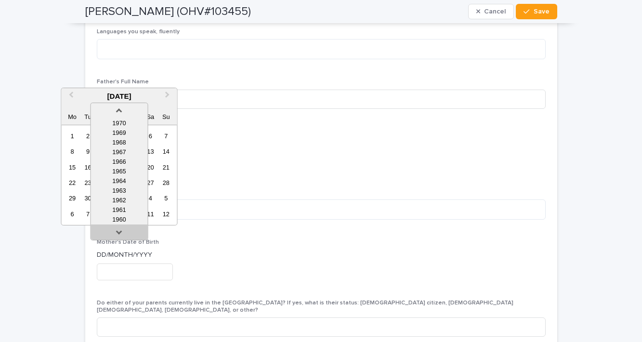
click at [121, 232] on link at bounding box center [118, 233] width 15 height 15
click at [126, 209] on div "1957" at bounding box center [119, 210] width 57 height 10
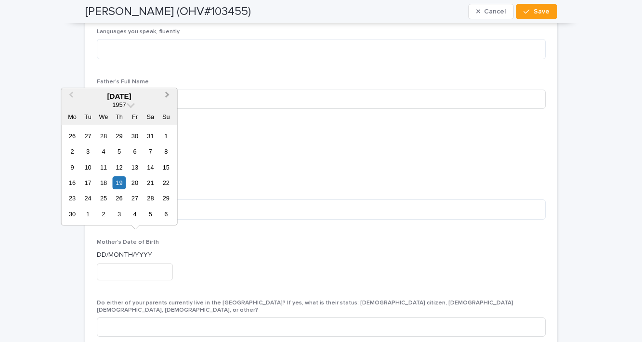
click at [168, 95] on button "Next Month" at bounding box center [168, 96] width 15 height 15
click at [91, 173] on div "10" at bounding box center [87, 167] width 13 height 13
type input "**********"
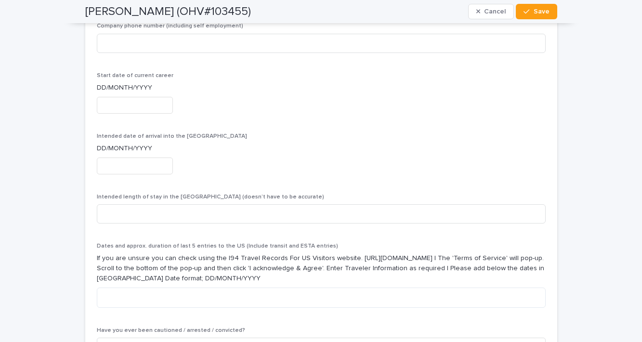
scroll to position [2893, 0]
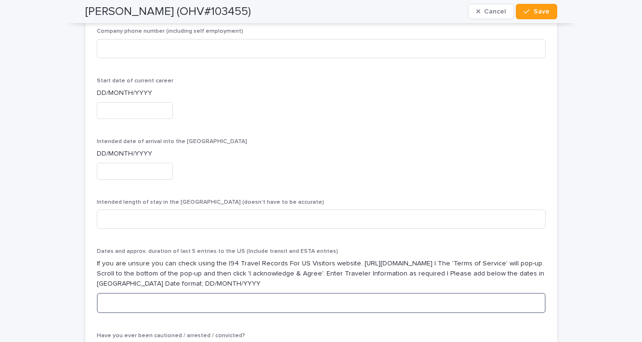
click at [276, 293] on textarea at bounding box center [321, 303] width 449 height 20
click at [103, 293] on textarea "**********" at bounding box center [321, 303] width 449 height 20
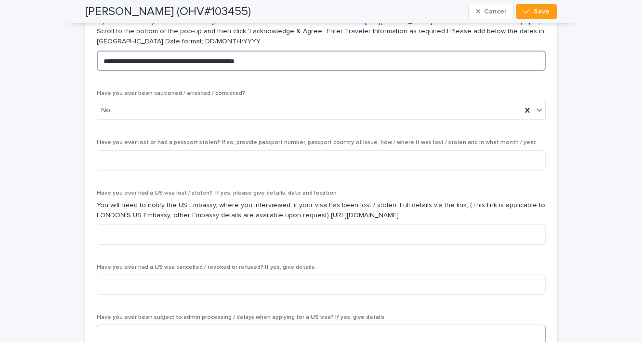
scroll to position [3136, 0]
type textarea "**********"
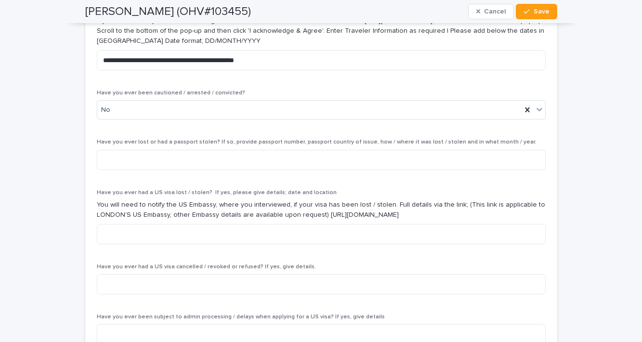
click at [157, 189] on div "Have you ever had a US visa lost / stolen? If yes, please give details; date an…" at bounding box center [321, 220] width 449 height 63
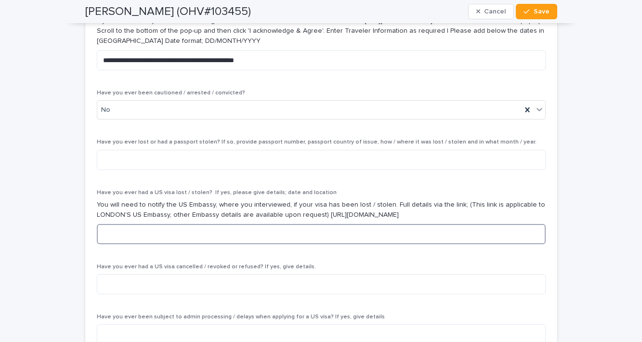
click at [157, 224] on textarea at bounding box center [321, 234] width 449 height 20
type textarea "******"
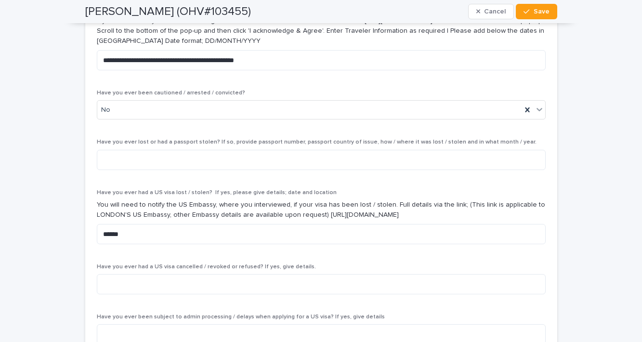
click at [172, 204] on div "Have you ever had a US visa lost / stolen? If yes, please give details; date an…" at bounding box center [321, 220] width 449 height 63
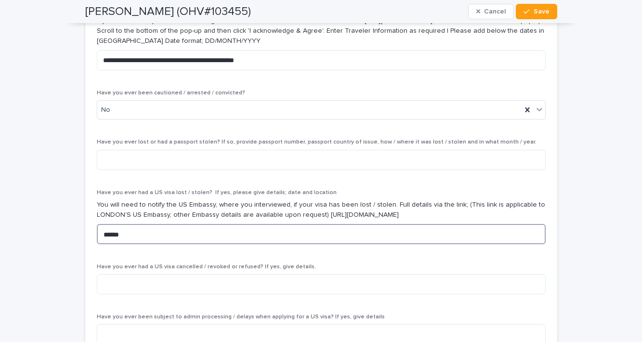
drag, startPoint x: 140, startPoint y: 193, endPoint x: 86, endPoint y: 186, distance: 54.9
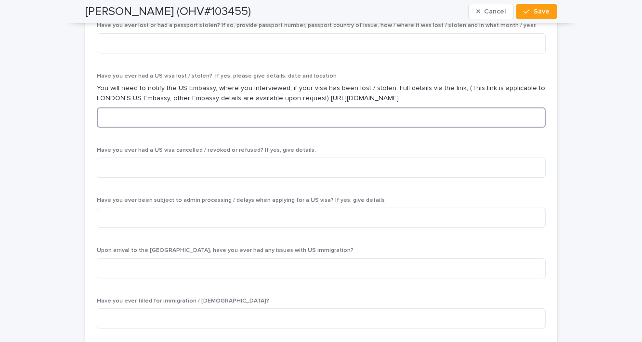
scroll to position [3253, 0]
